Goal: Navigation & Orientation: Find specific page/section

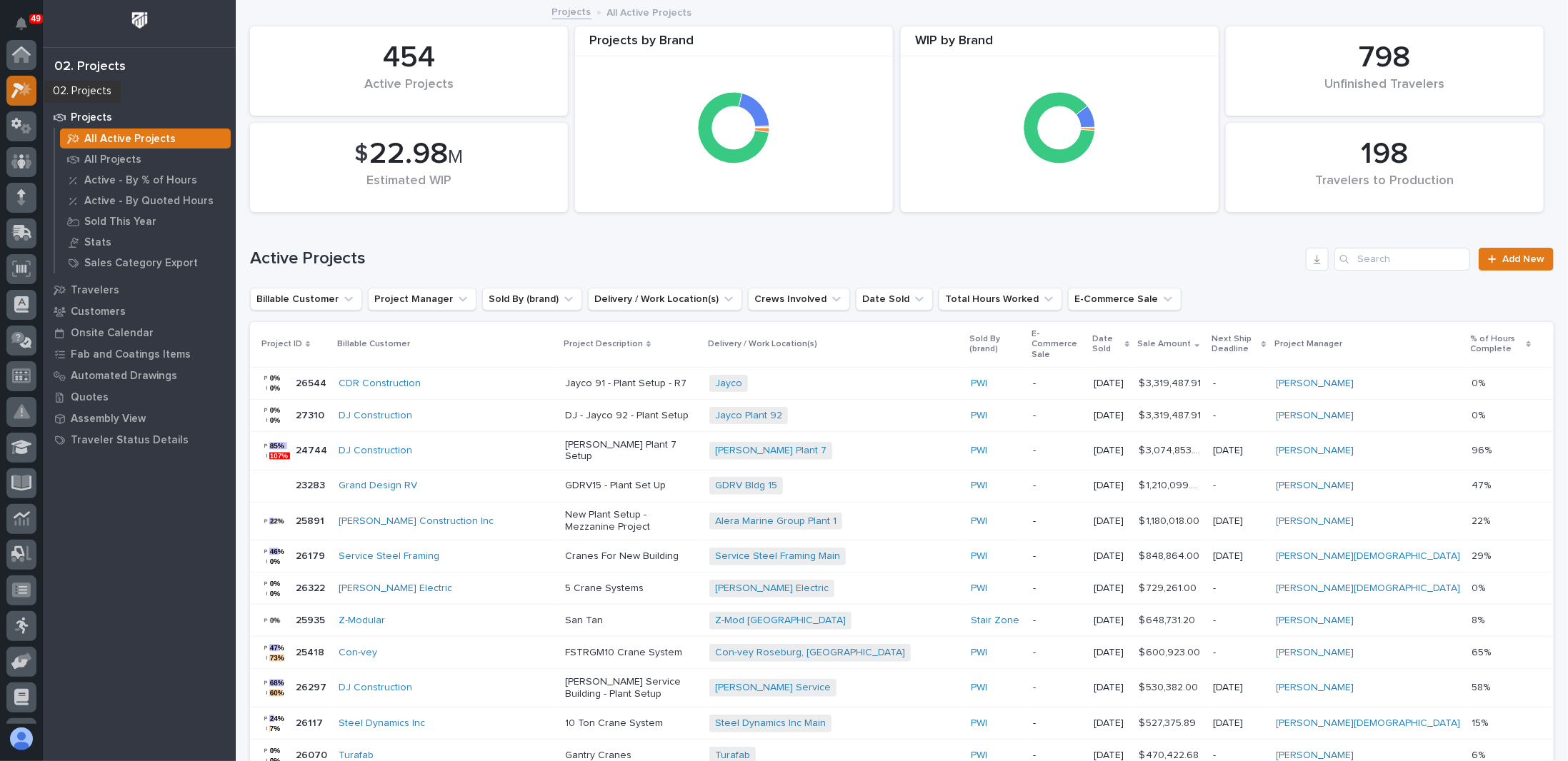
click at [24, 76] on div at bounding box center [21, 90] width 30 height 30
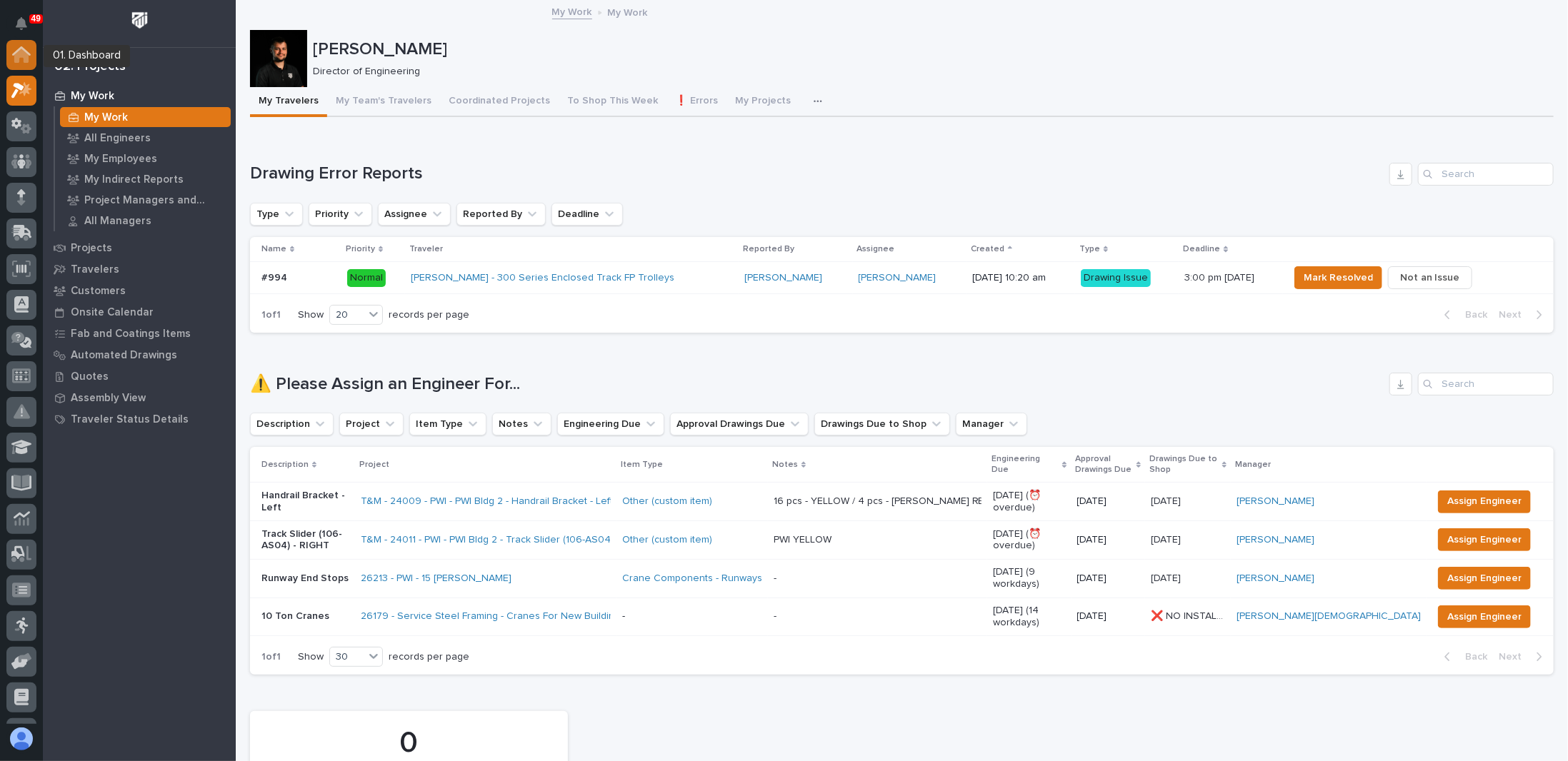
click at [18, 48] on icon at bounding box center [21, 51] width 18 height 9
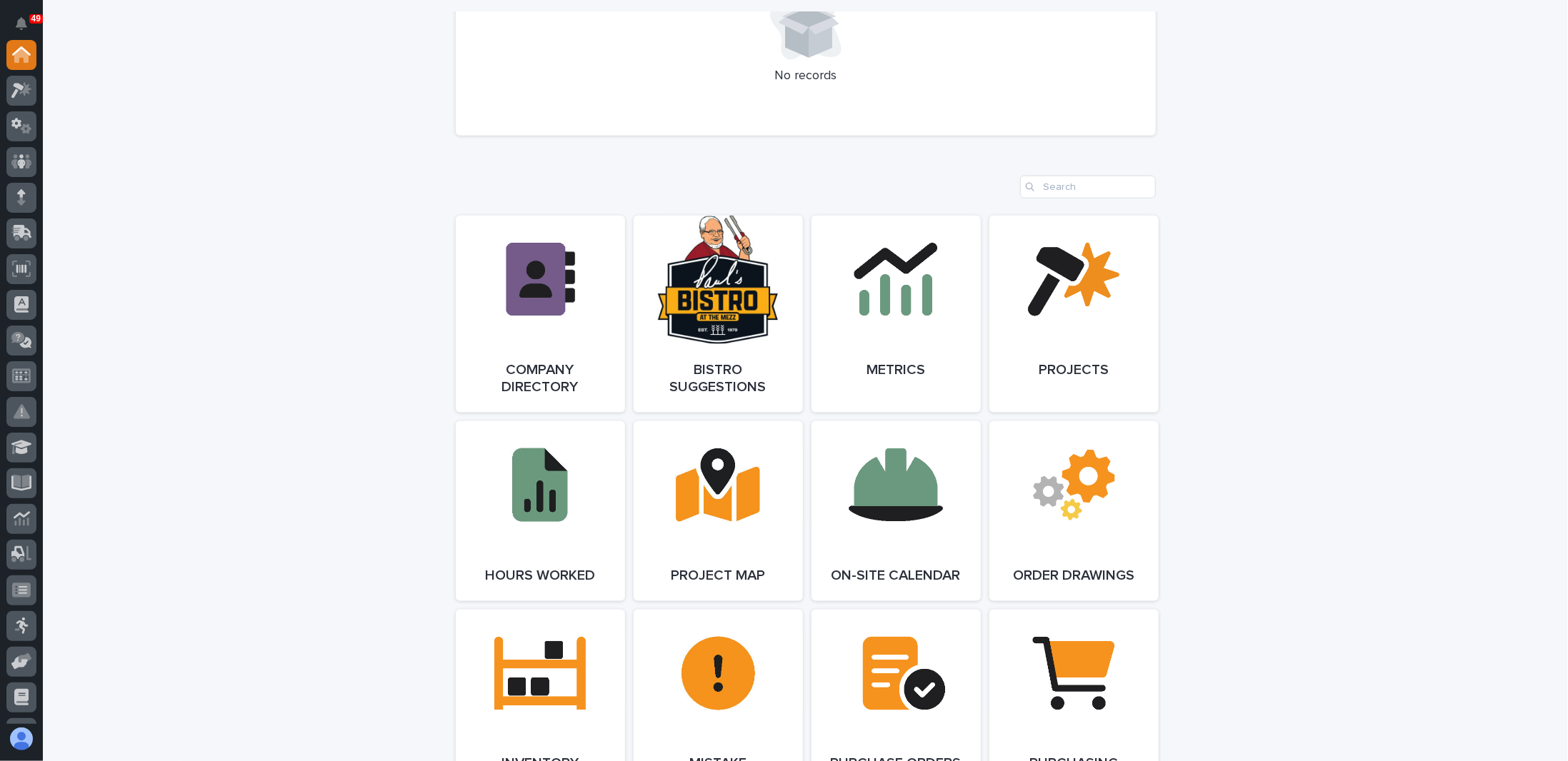
scroll to position [1428, 0]
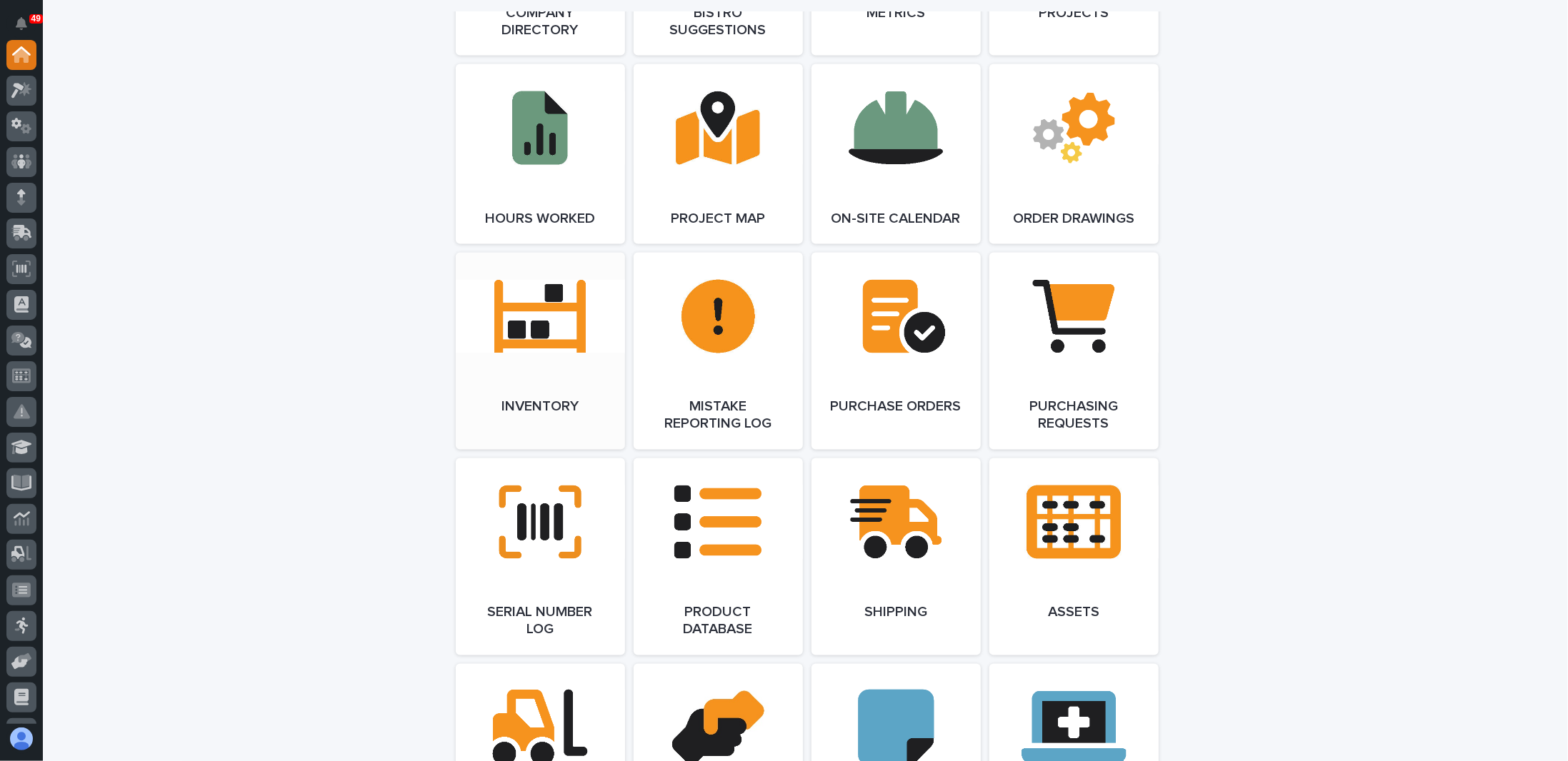
click at [527, 334] on link "Open Link" at bounding box center [541, 351] width 170 height 197
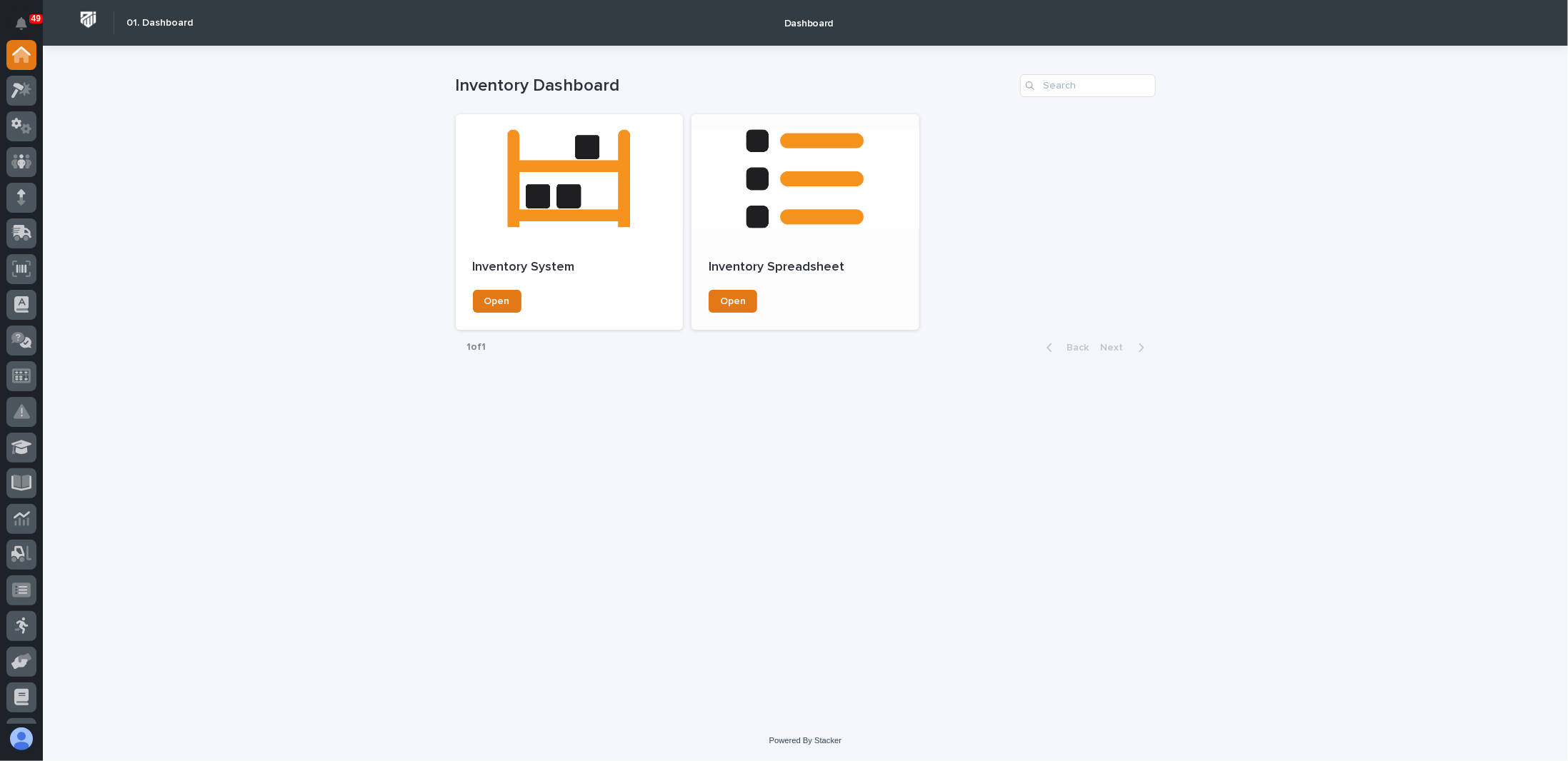
click at [738, 222] on div at bounding box center [806, 178] width 228 height 129
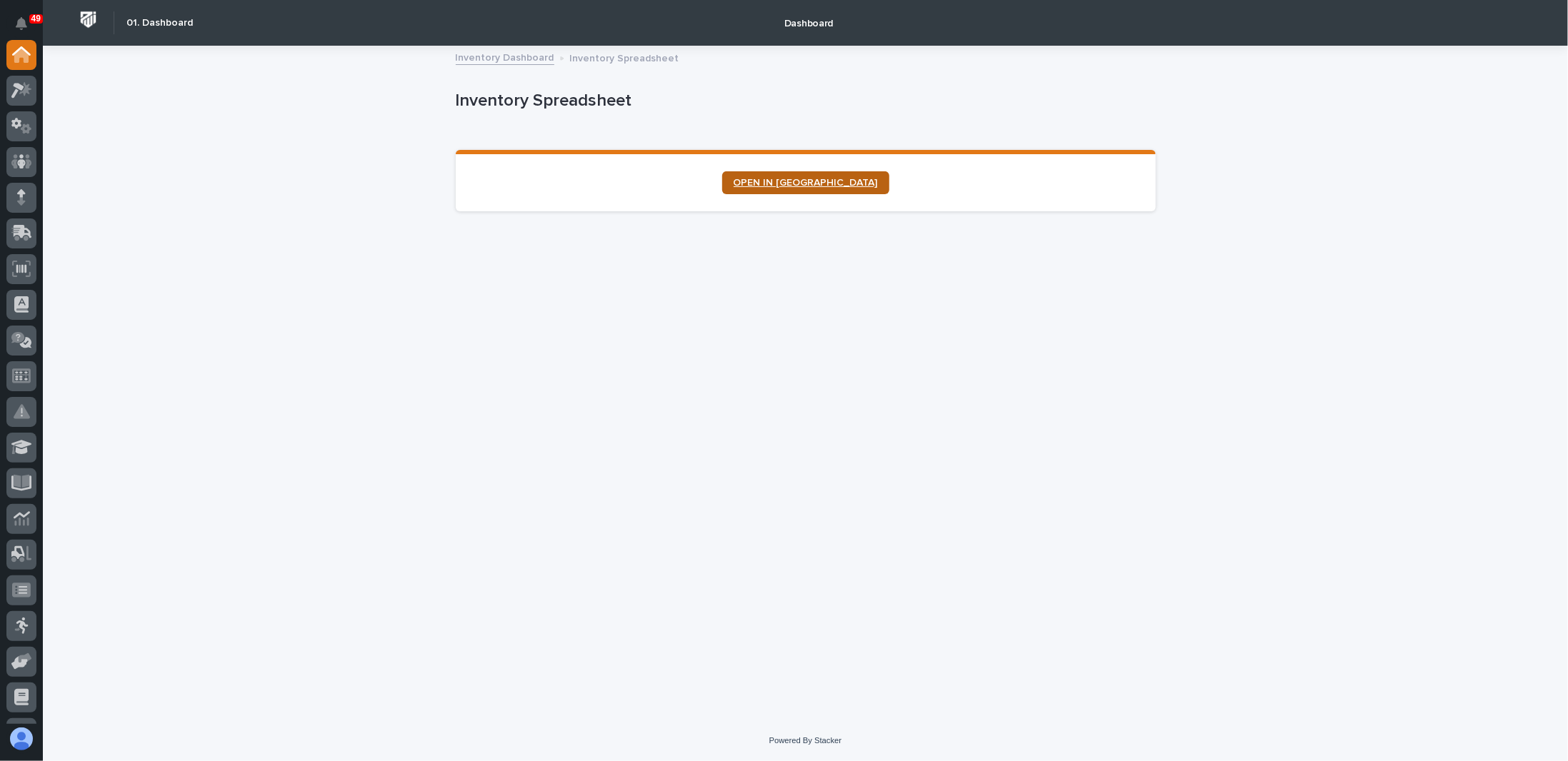
click at [809, 181] on span "OPEN IN NEW TAB" at bounding box center [806, 182] width 144 height 10
